Goal: Task Accomplishment & Management: Use online tool/utility

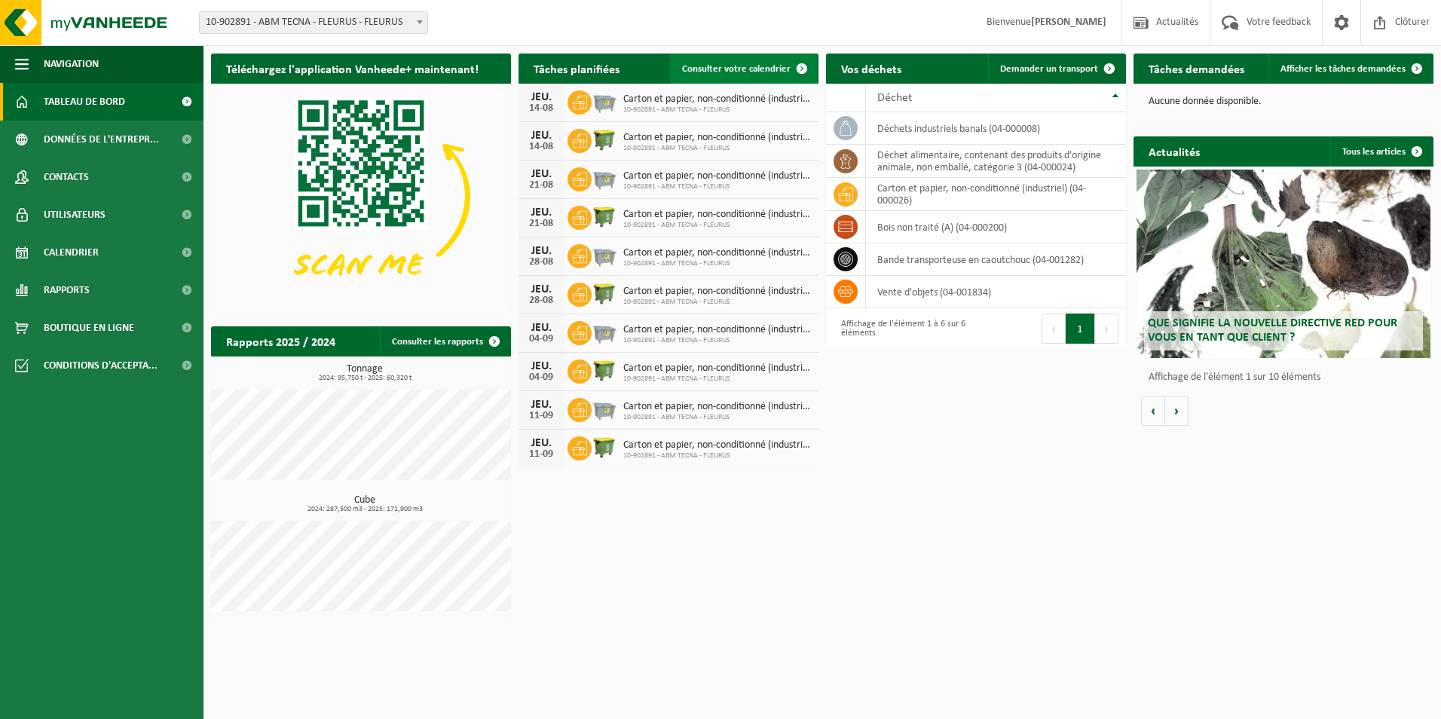
click at [766, 74] on span "Consulter votre calendrier" at bounding box center [736, 69] width 109 height 10
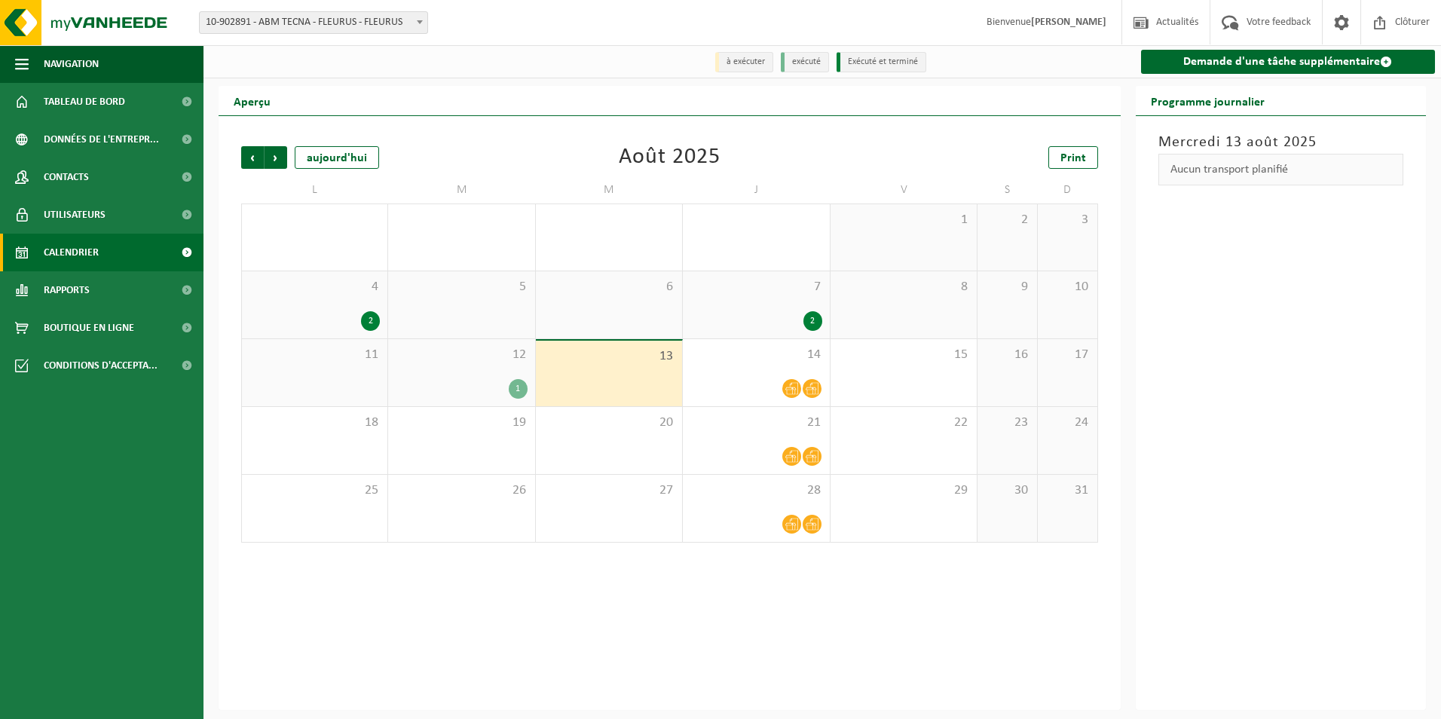
click at [498, 353] on span "12" at bounding box center [461, 355] width 131 height 17
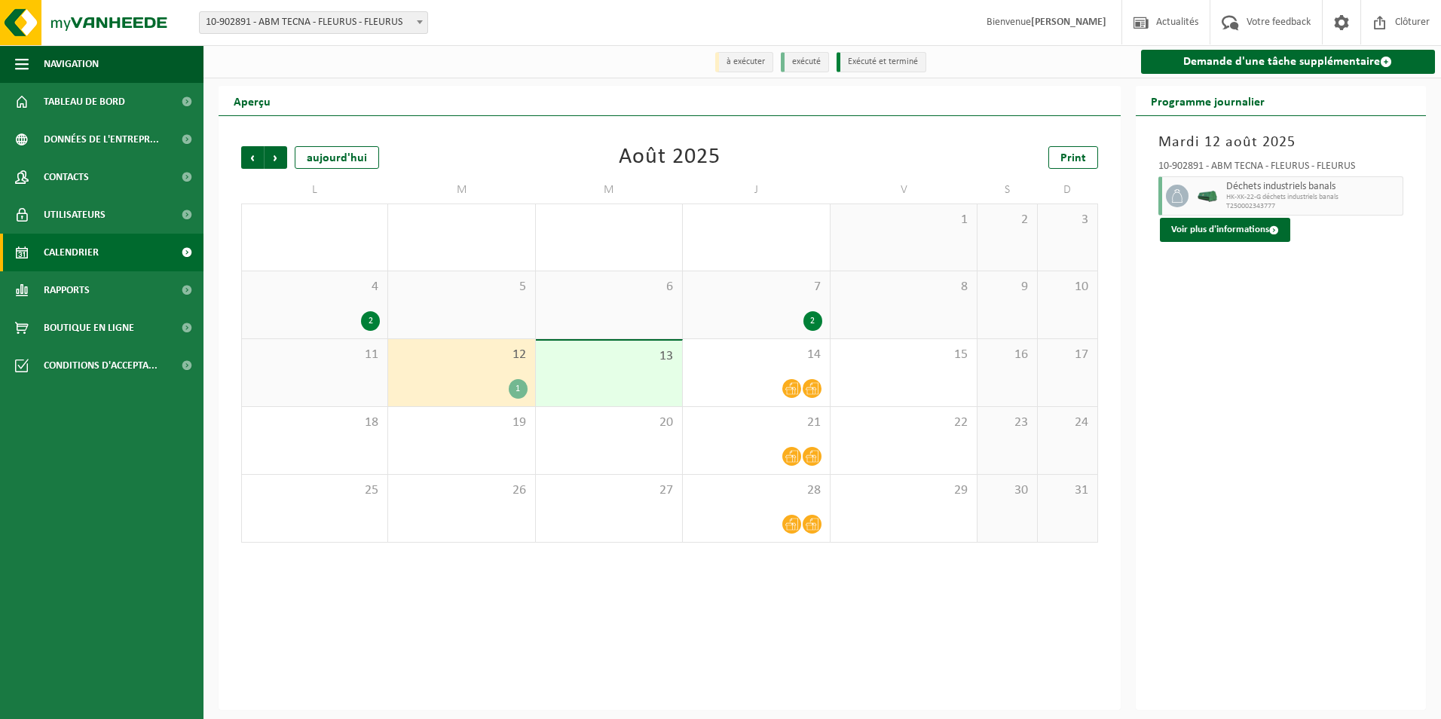
click at [755, 313] on div "2" at bounding box center [756, 321] width 131 height 20
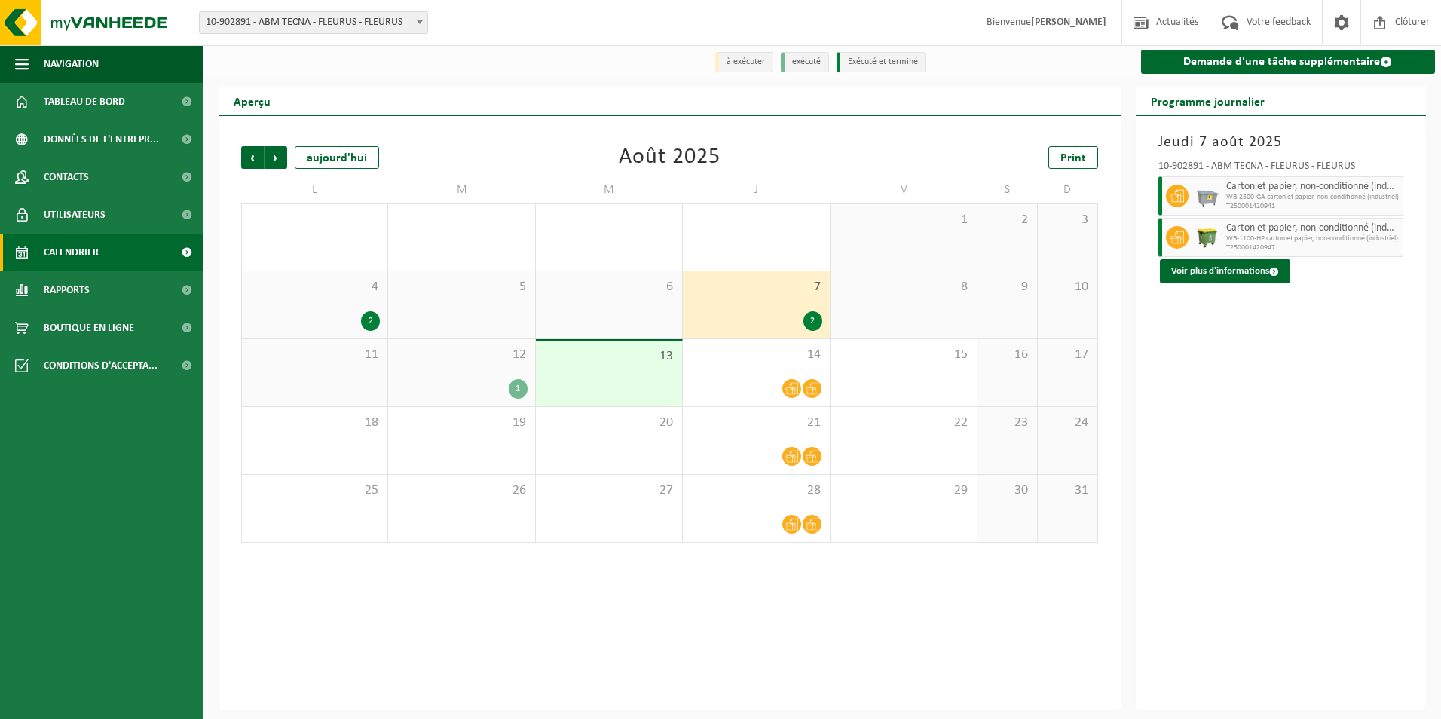
click at [367, 294] on span "4" at bounding box center [315, 287] width 130 height 17
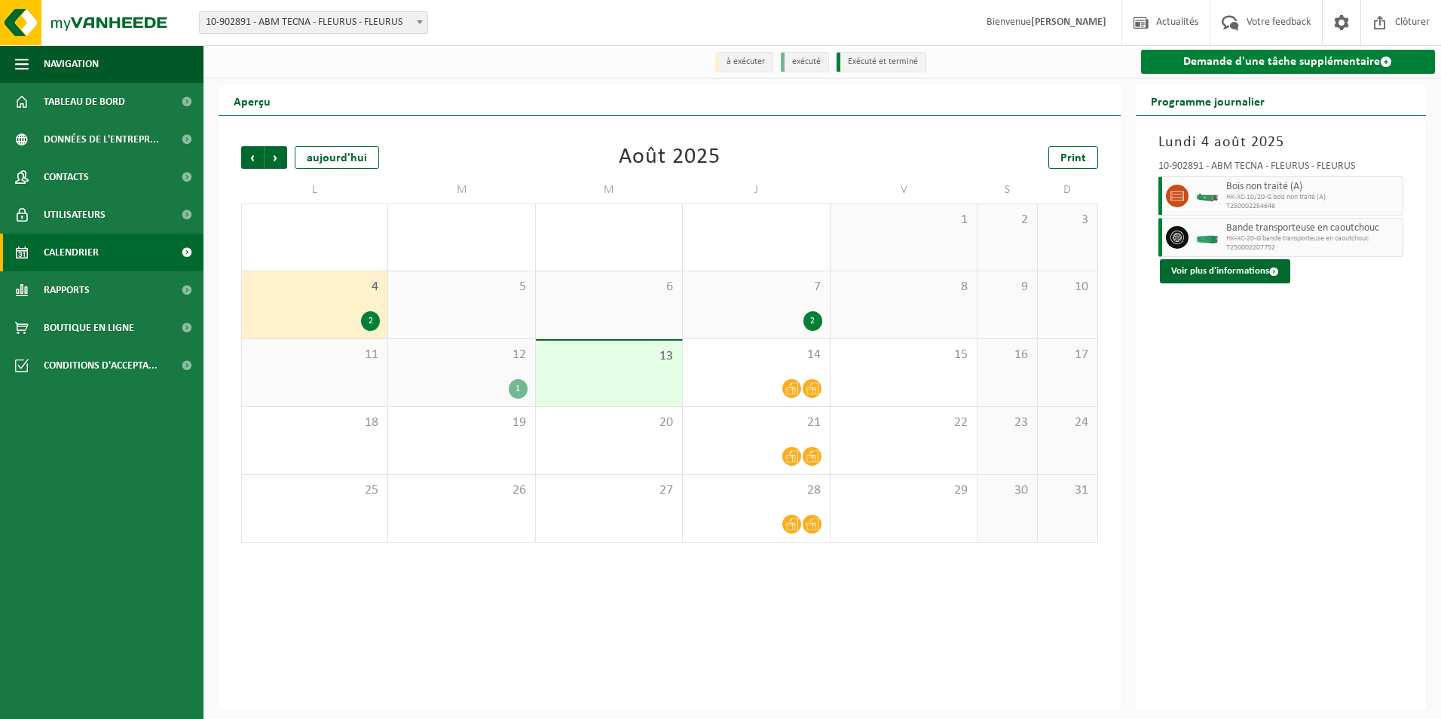
click at [1242, 55] on link "Demande d'une tâche supplémentaire" at bounding box center [1288, 62] width 295 height 24
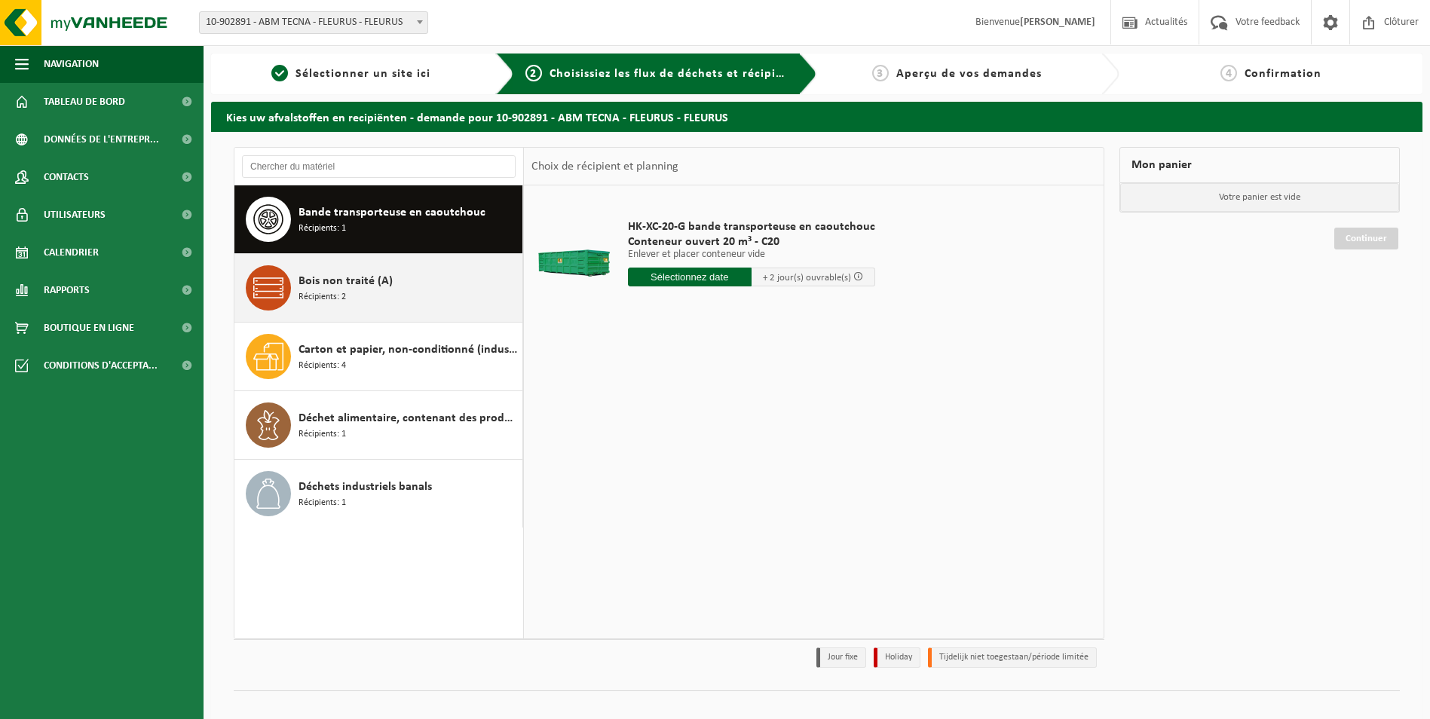
click at [344, 317] on div "Bois non traité (A) Récipients: 2" at bounding box center [378, 288] width 289 height 68
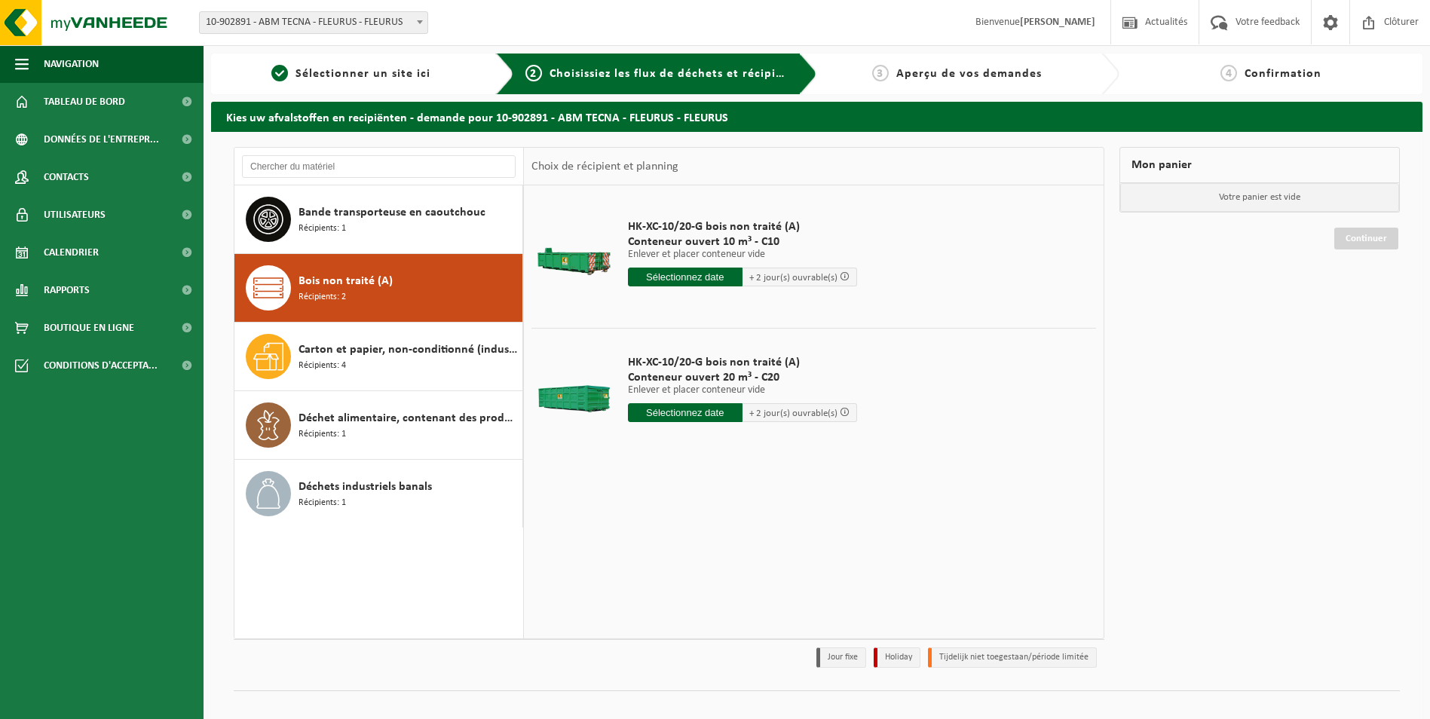
click at [653, 284] on input "text" at bounding box center [685, 277] width 115 height 19
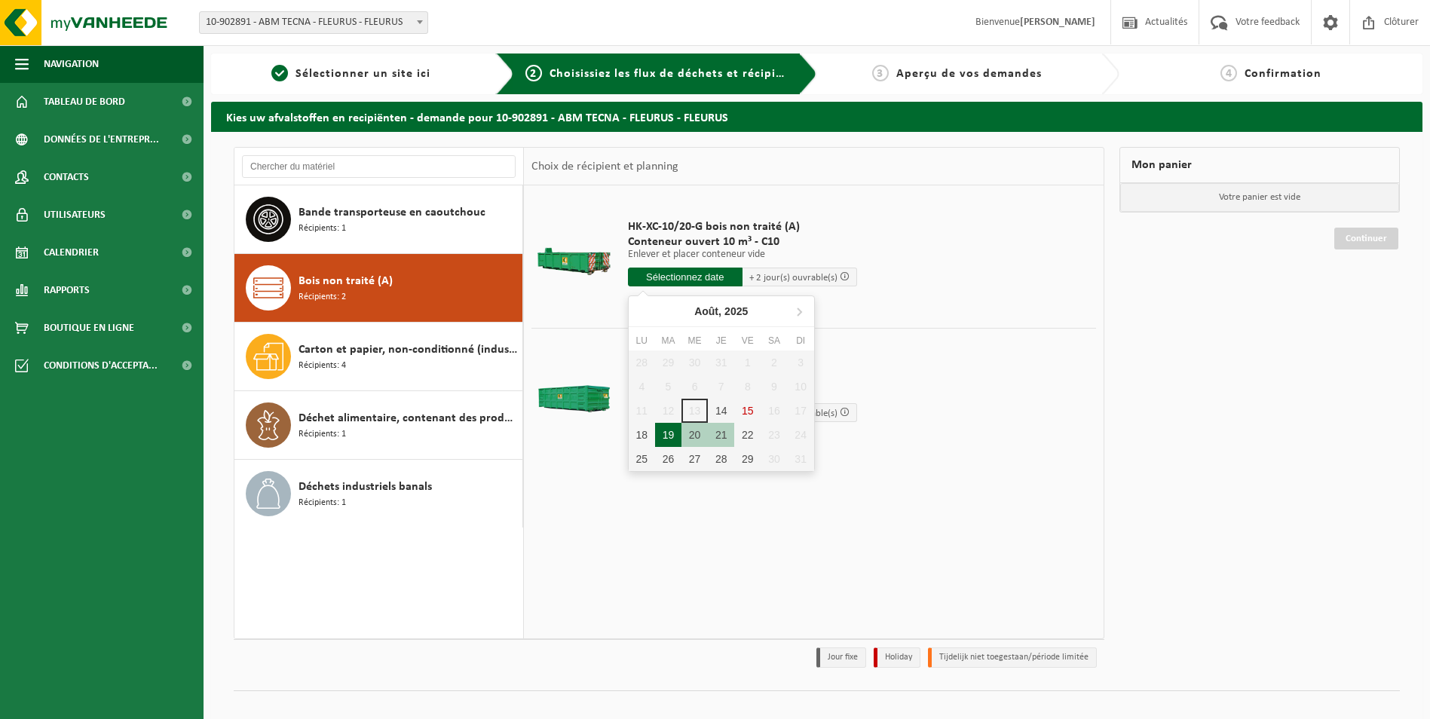
click at [664, 438] on div "19" at bounding box center [668, 435] width 26 height 24
type input "à partir de 2025-08-19"
type input "2025-08-19"
click at [664, 438] on div "19" at bounding box center [668, 435] width 26 height 24
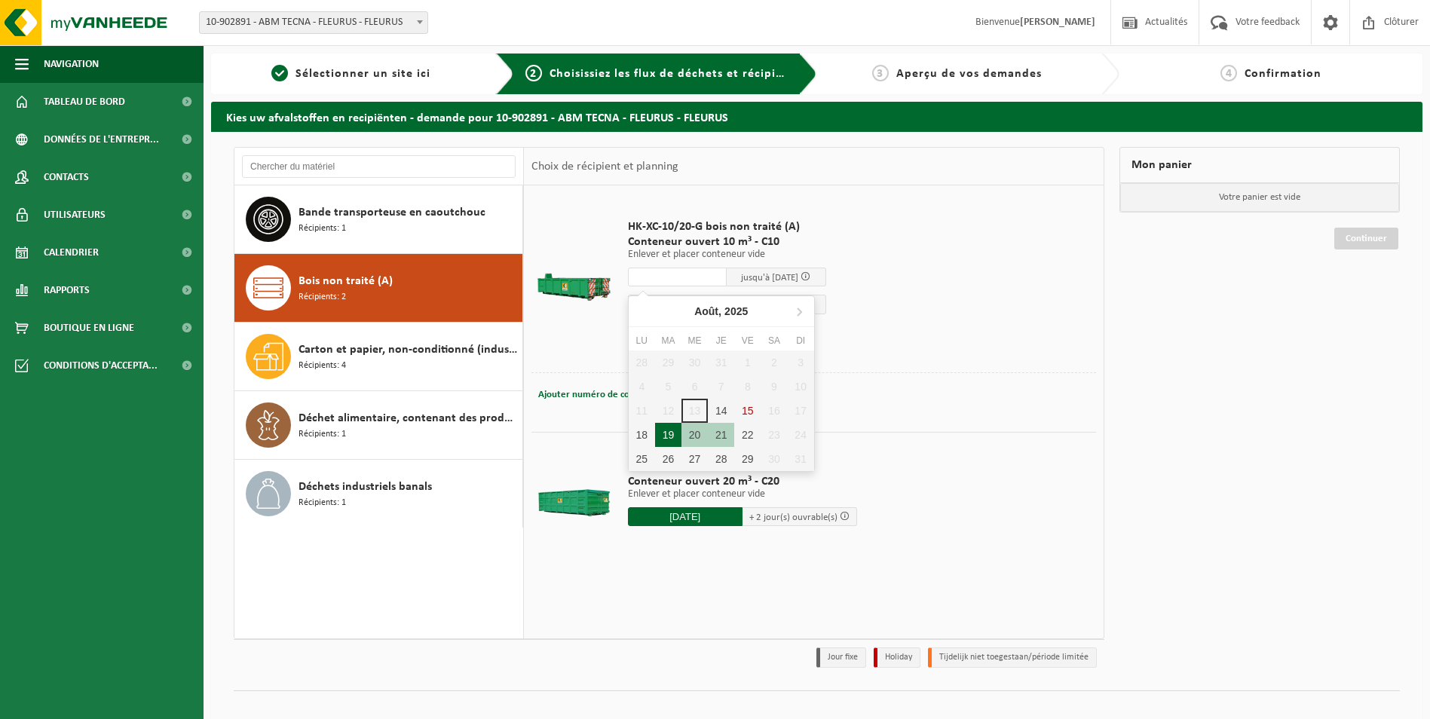
click at [664, 428] on div "19" at bounding box center [668, 435] width 26 height 24
type input "à partir de 2025-08-19"
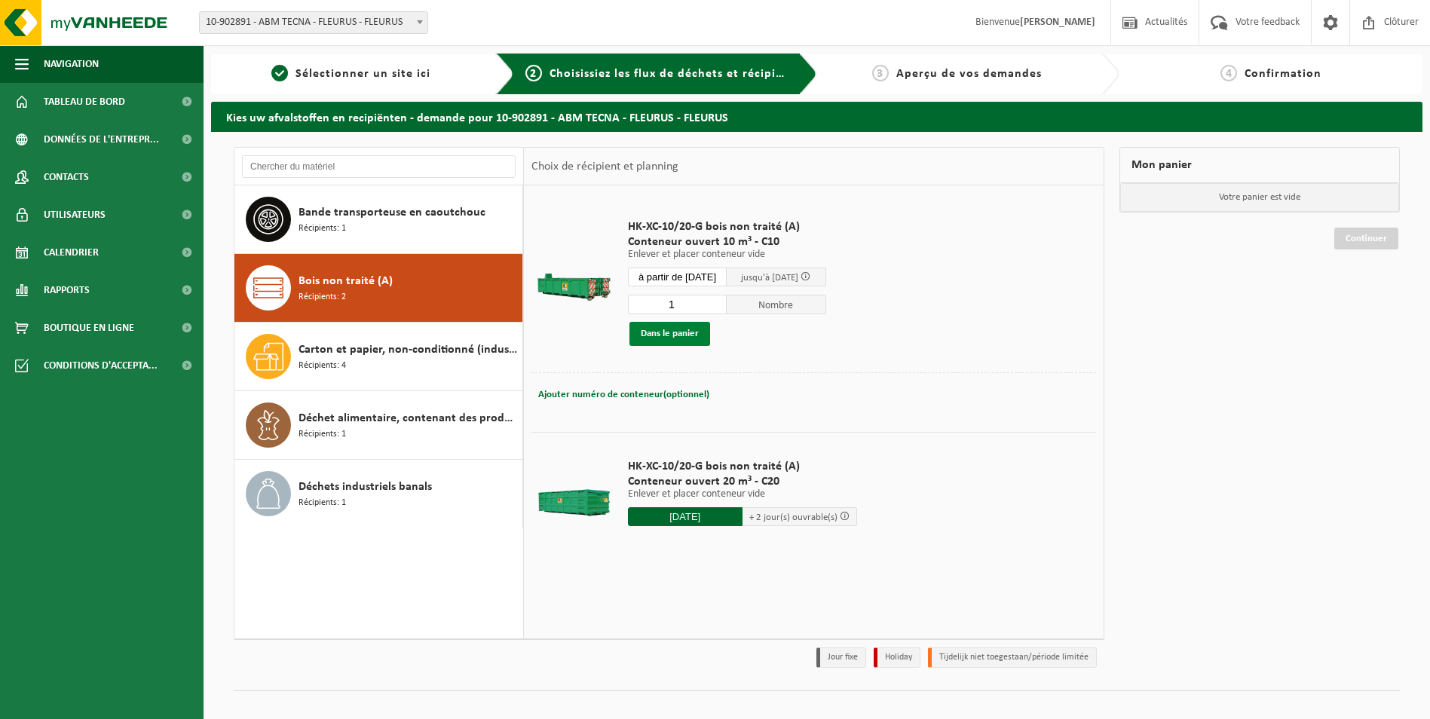
click at [678, 328] on button "Dans le panier" at bounding box center [669, 334] width 81 height 24
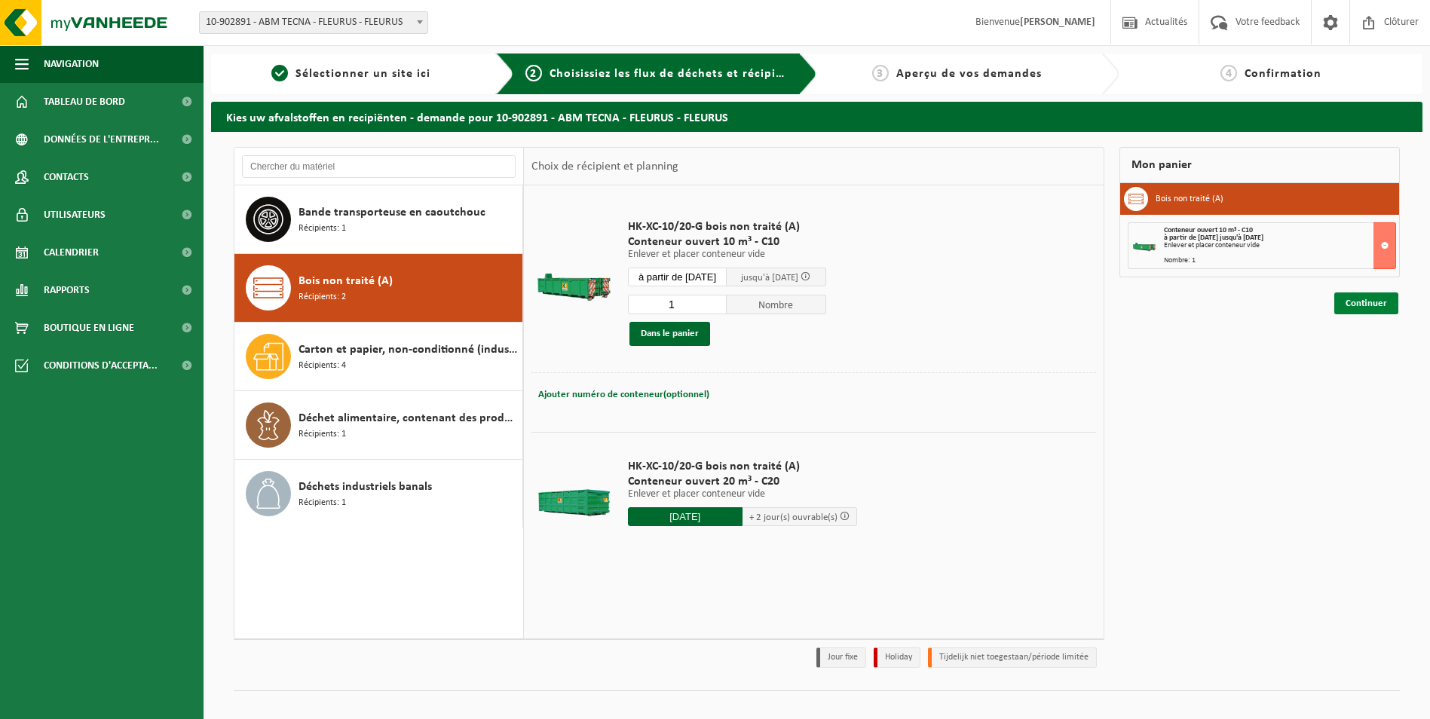
click at [1368, 309] on link "Continuer" at bounding box center [1366, 303] width 64 height 22
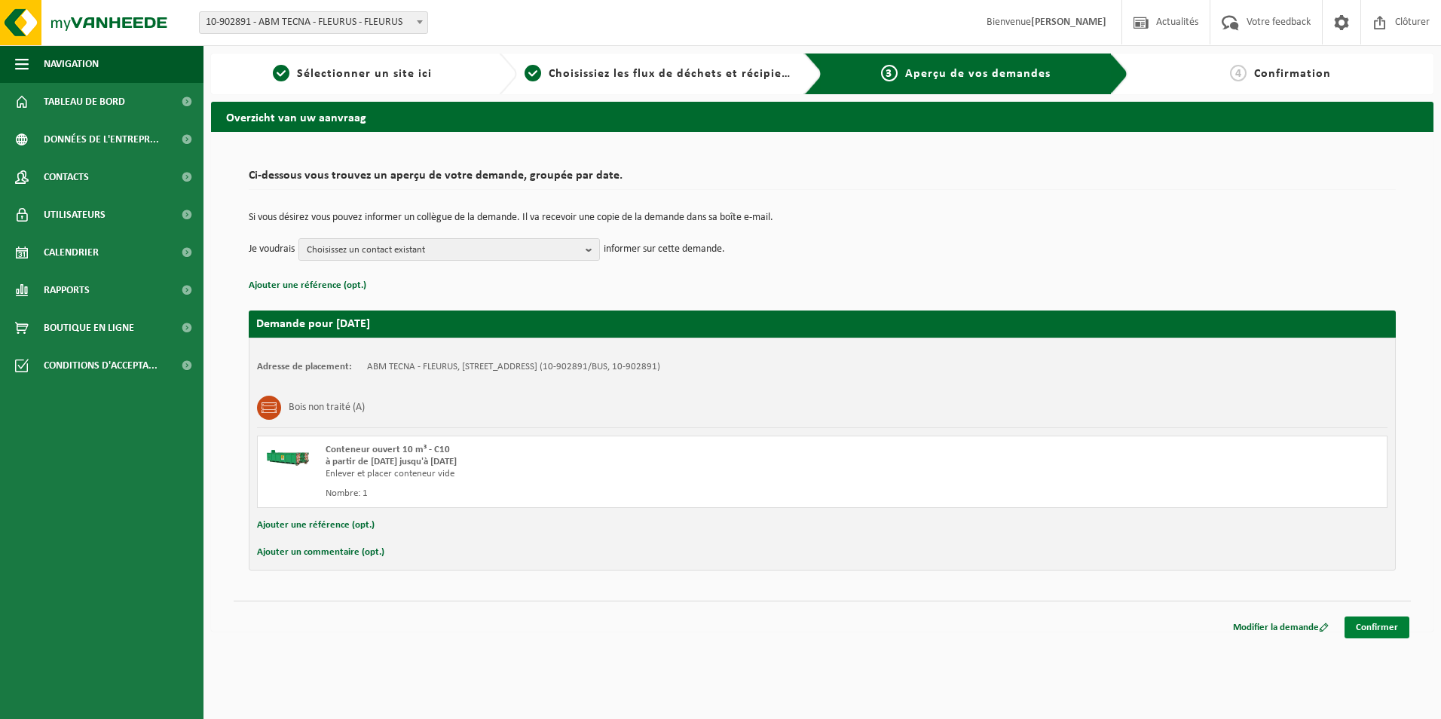
click at [1376, 617] on link "Confirmer" at bounding box center [1377, 628] width 65 height 22
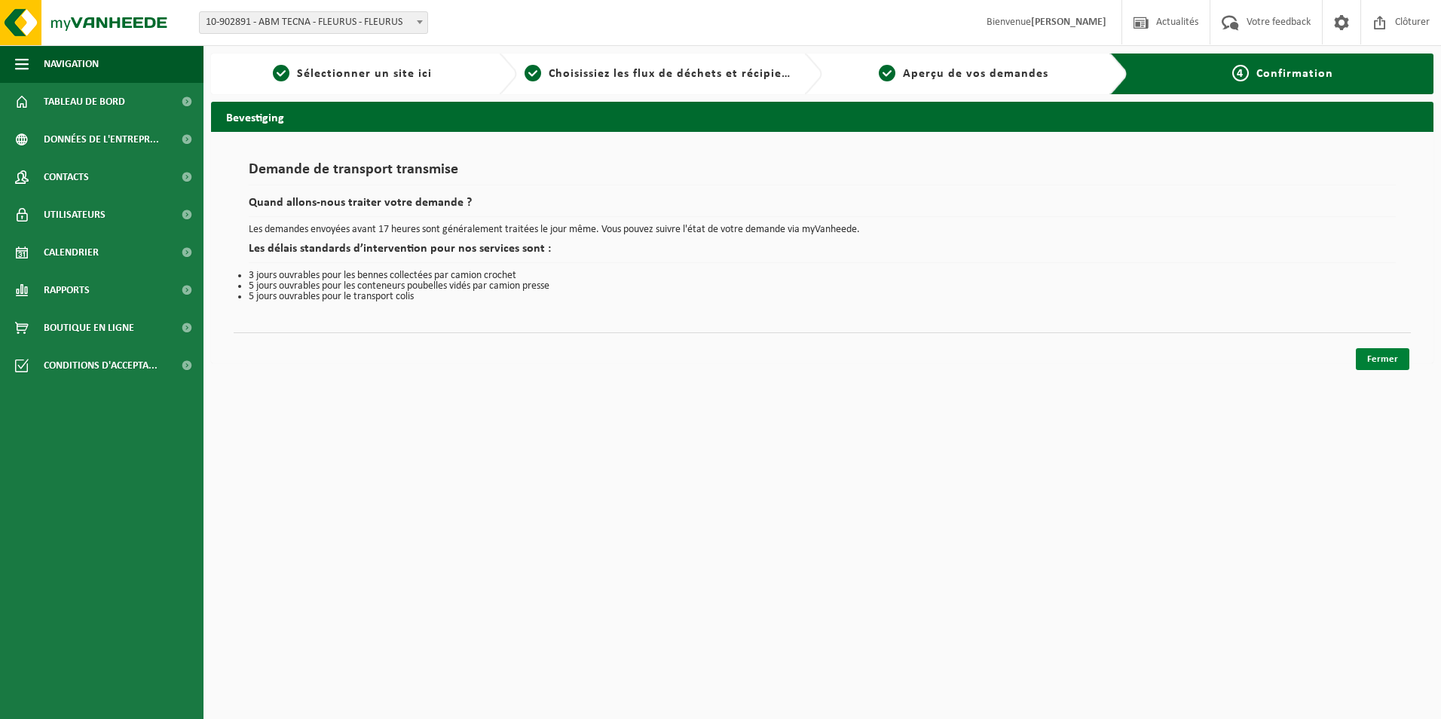
click at [1396, 360] on link "Fermer" at bounding box center [1383, 359] width 54 height 22
drag, startPoint x: 1396, startPoint y: 360, endPoint x: 1290, endPoint y: 417, distance: 120.7
click at [1396, 360] on link "Fermer" at bounding box center [1383, 359] width 54 height 22
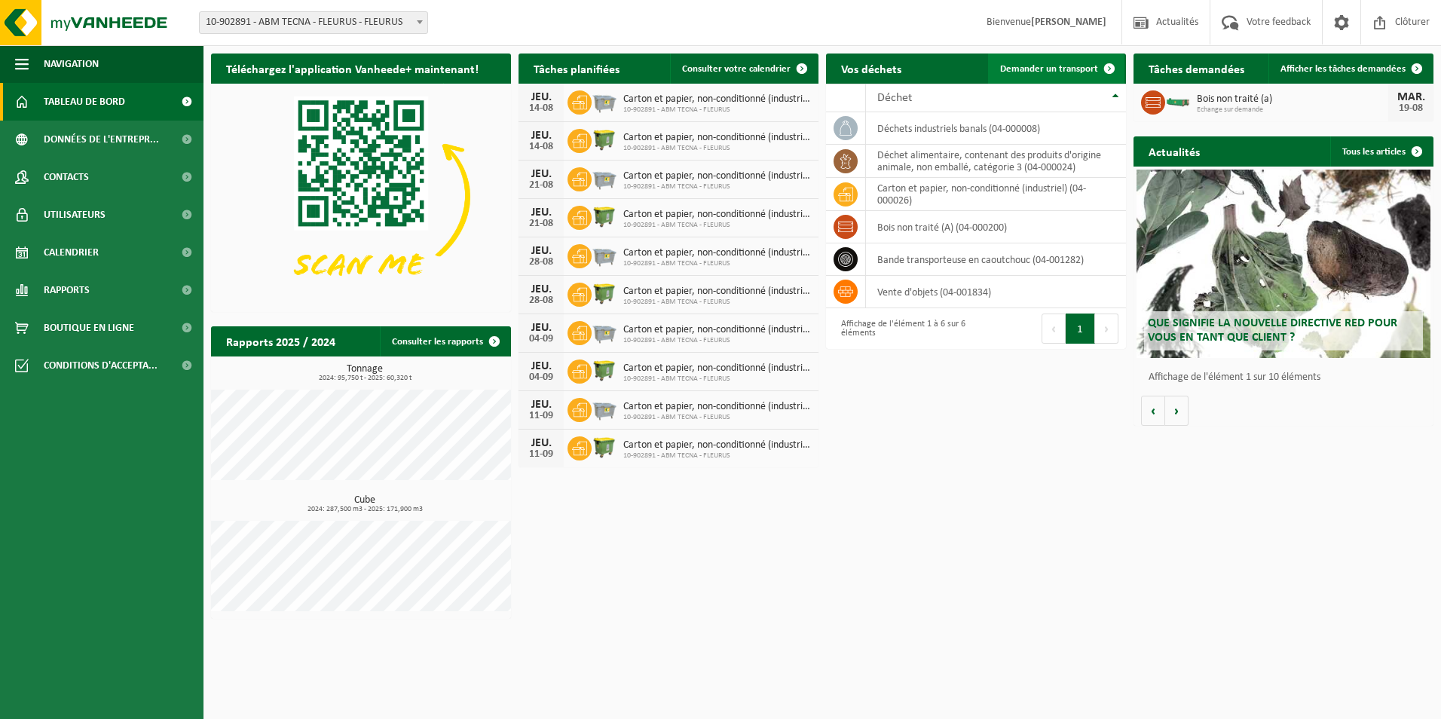
click at [1077, 77] on link "Demander un transport" at bounding box center [1056, 69] width 136 height 30
click at [87, 523] on ul "Navigation Actualités Votre feedback Clôturer Tableau de bord Données de l'entr…" at bounding box center [102, 382] width 204 height 674
